Goal: Information Seeking & Learning: Learn about a topic

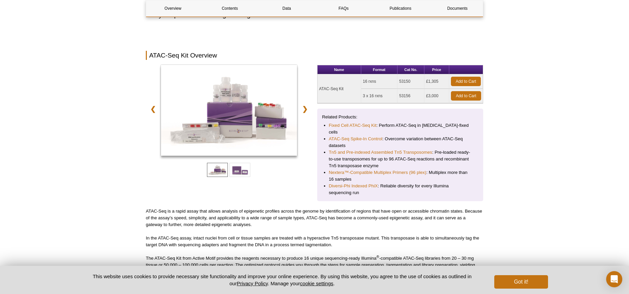
scroll to position [369, 0]
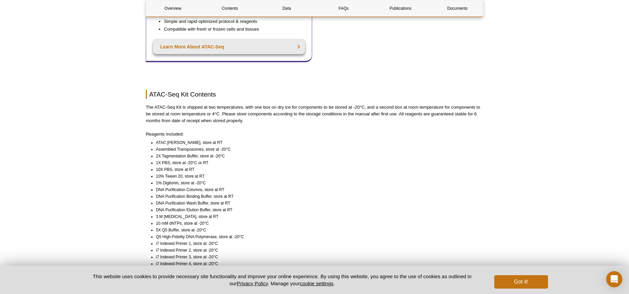
click at [198, 226] on li "5X Q5 Buffer, store at -20°C" at bounding box center [316, 229] width 321 height 7
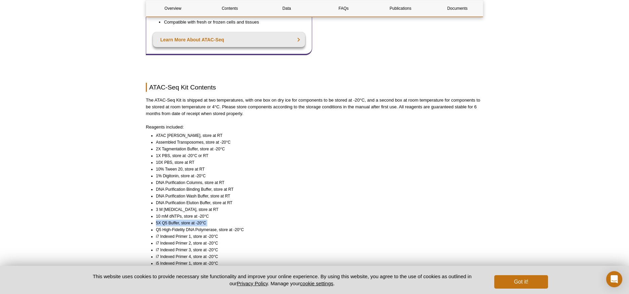
scroll to position [446, 0]
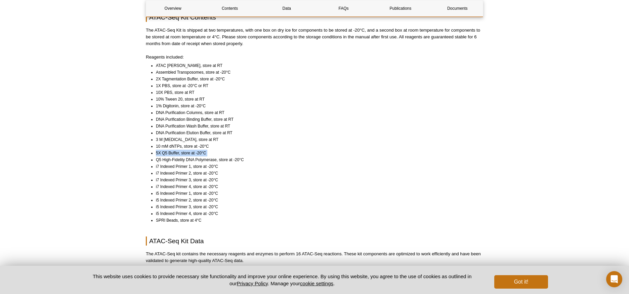
click at [171, 149] on li "5X Q5 Buffer, store at -20°C" at bounding box center [316, 152] width 321 height 7
click at [170, 156] on li "Q5 High-Fidelity DNA Polymerase, store at -20°C" at bounding box center [316, 159] width 321 height 7
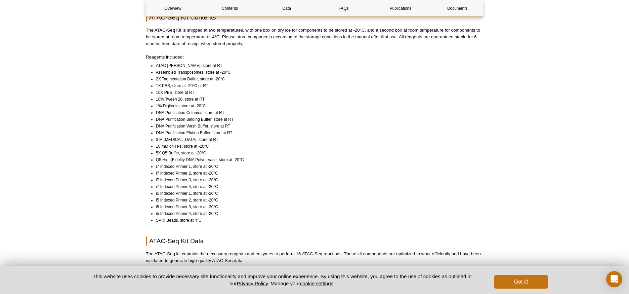
click at [170, 156] on li "Q5 High-Fidelity DNA Polymerase, store at -20°C" at bounding box center [316, 159] width 321 height 7
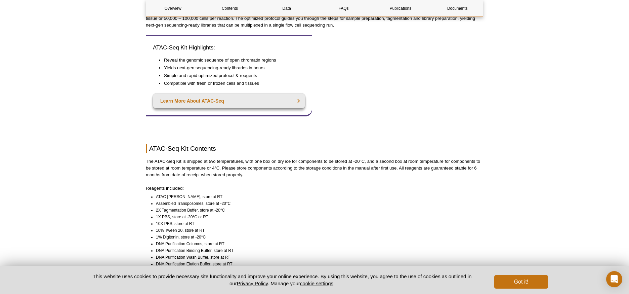
scroll to position [174, 0]
